Goal: Task Accomplishment & Management: Complete application form

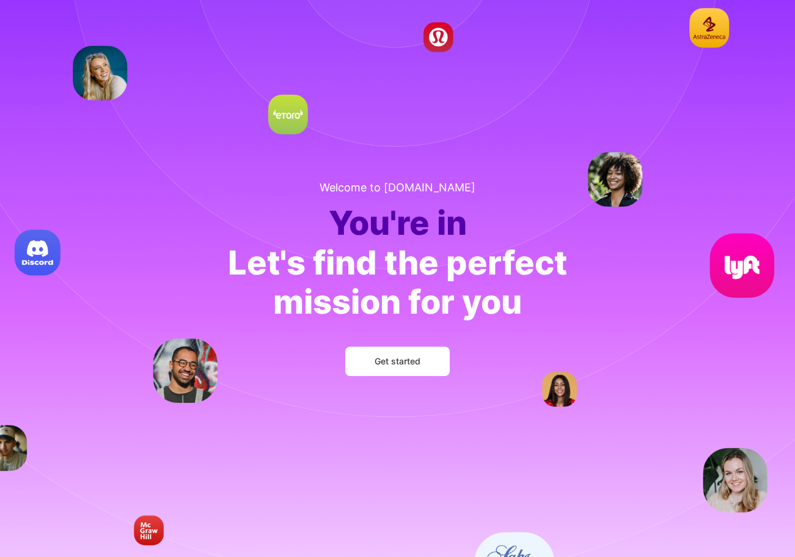
click at [385, 357] on span "Get started" at bounding box center [398, 361] width 46 height 12
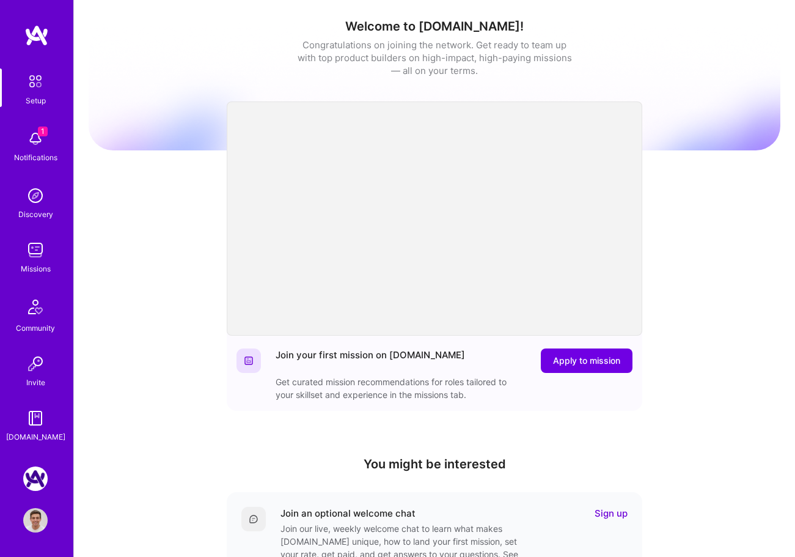
click at [47, 94] on img at bounding box center [36, 81] width 26 height 26
click at [34, 136] on img at bounding box center [35, 139] width 24 height 24
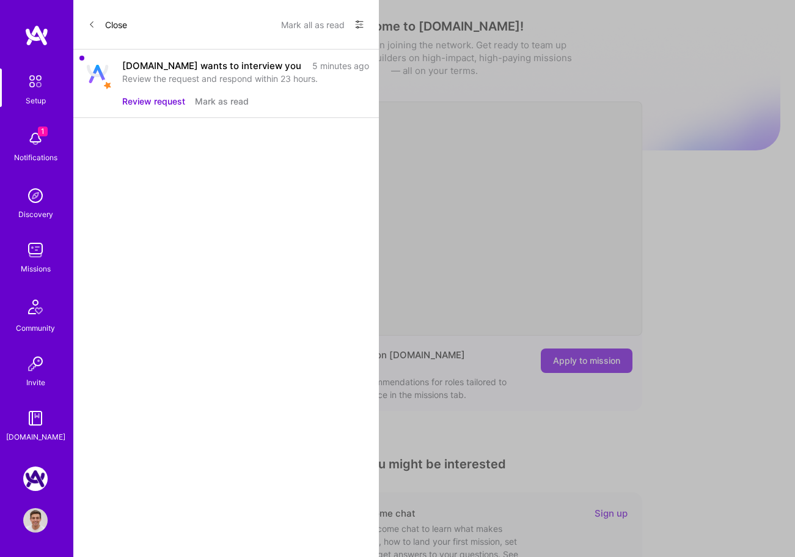
click at [142, 101] on button "Review request" at bounding box center [153, 101] width 63 height 13
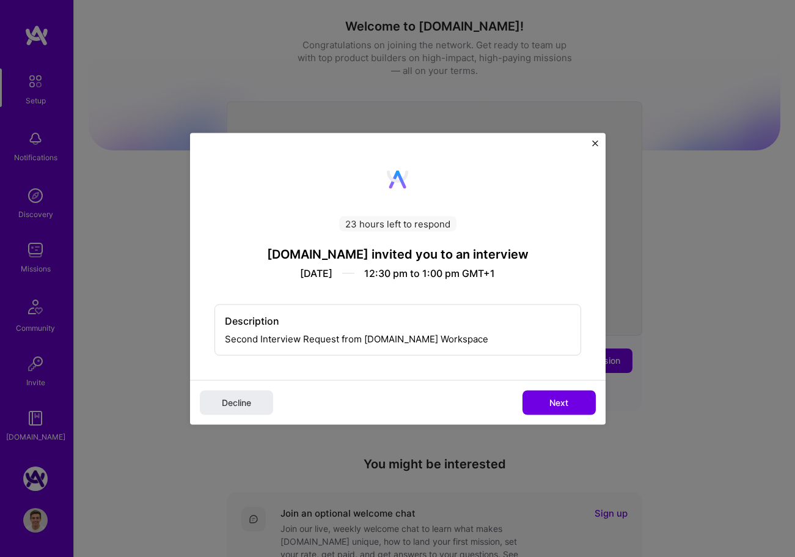
click at [294, 342] on div "Description Second Interview Request from [DOMAIN_NAME] Workspace" at bounding box center [398, 329] width 367 height 51
click at [567, 400] on span "Next" at bounding box center [558, 402] width 19 height 12
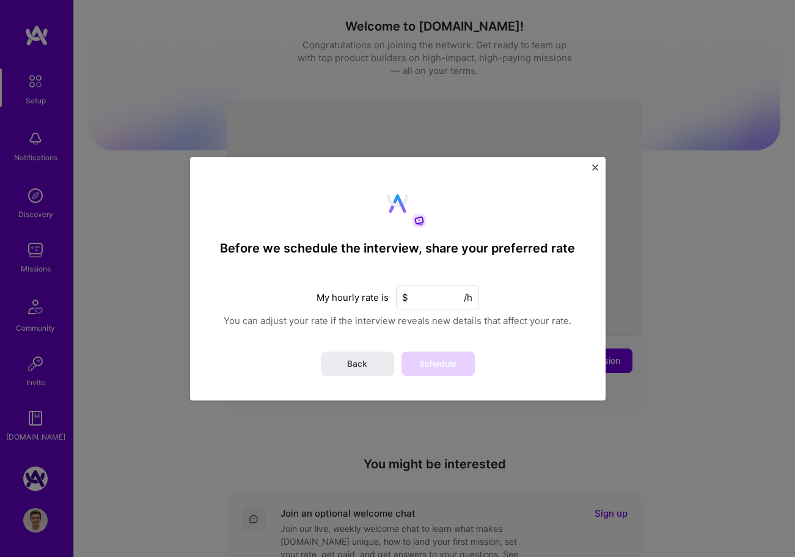
click at [413, 309] on div "Before we schedule the interview, share your preferred rate My hourly rate is $…" at bounding box center [398, 278] width 416 height 243
click at [429, 301] on input at bounding box center [437, 297] width 83 height 24
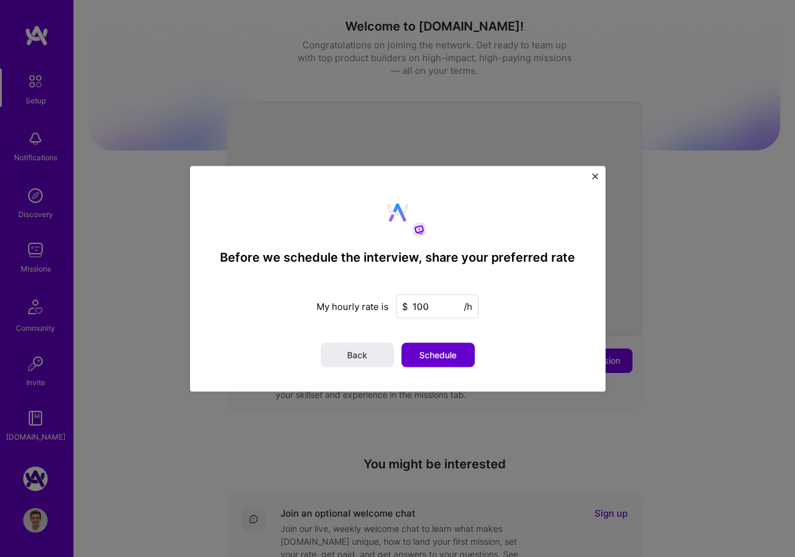
type input "100"
click at [439, 356] on span "Schedule" at bounding box center [437, 354] width 37 height 12
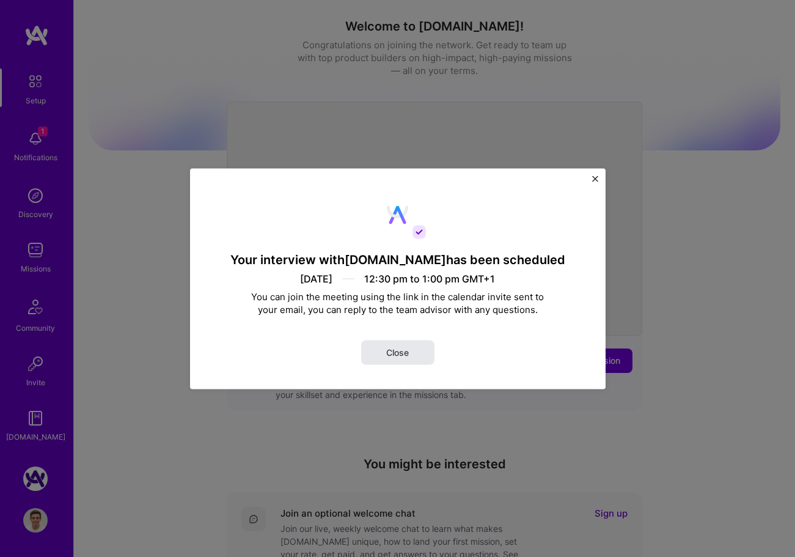
click at [405, 357] on span "Close" at bounding box center [397, 352] width 23 height 12
